Goal: Information Seeking & Learning: Learn about a topic

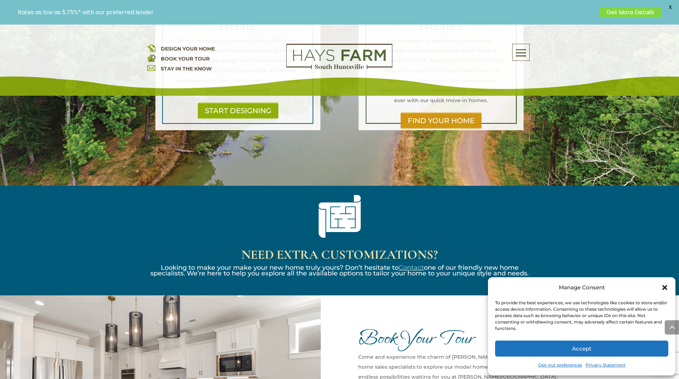
scroll to position [641, 0]
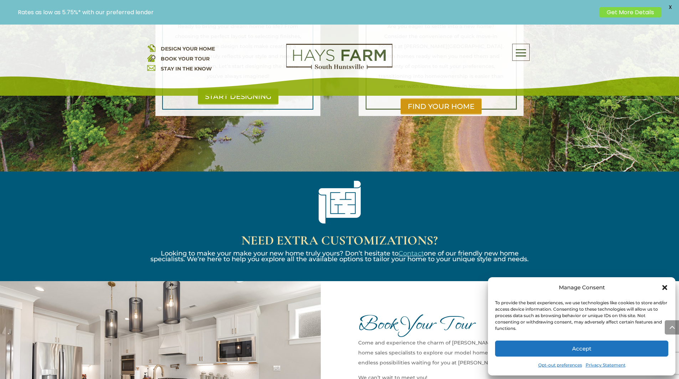
click at [666, 289] on icon "Close dialog" at bounding box center [664, 287] width 7 height 7
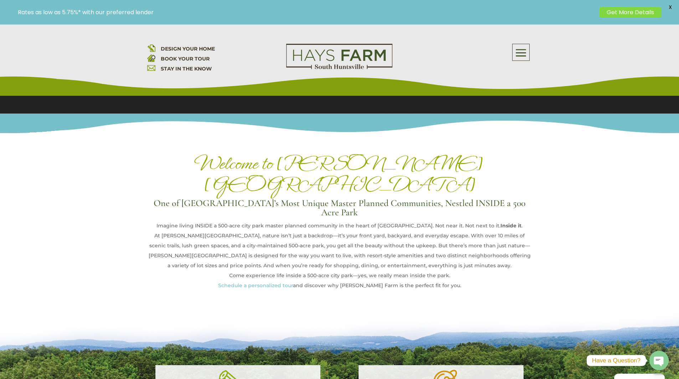
scroll to position [0, 0]
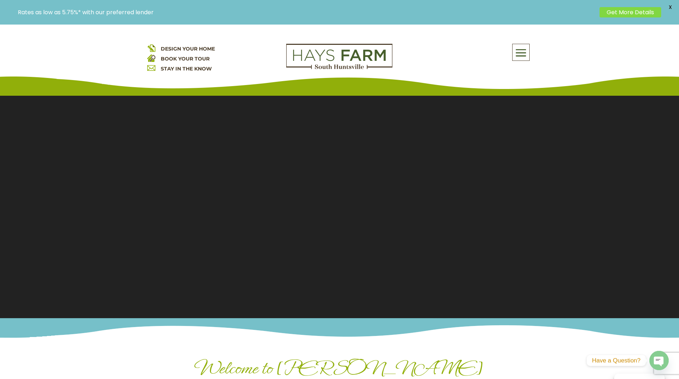
click at [521, 54] on span at bounding box center [520, 53] width 17 height 16
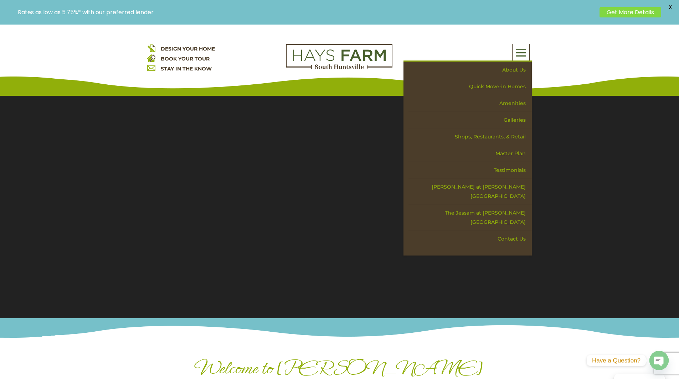
click at [578, 107] on section "Video Player 00:01 00:00 00:32 Use Up/Down Arrow keys to increase or decrease v…" at bounding box center [339, 203] width 679 height 232
click at [572, 64] on div "DESIGN YOUR HOME BOOK YOUR TOUR STAY IN THE KNOW About Us Quick Move-in Homes A…" at bounding box center [339, 60] width 679 height 71
click at [522, 55] on span at bounding box center [520, 53] width 17 height 16
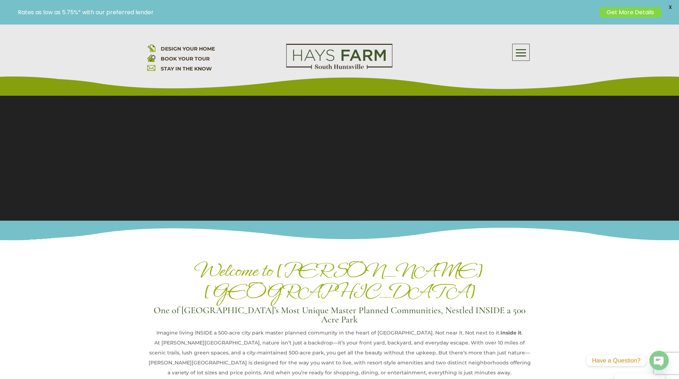
scroll to position [107, 0]
click at [647, 12] on link "Get More Details" at bounding box center [630, 12] width 62 height 10
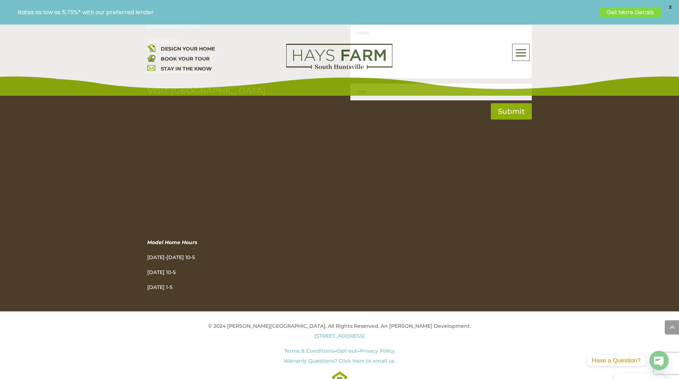
scroll to position [1801, 0]
